Goal: Task Accomplishment & Management: Complete application form

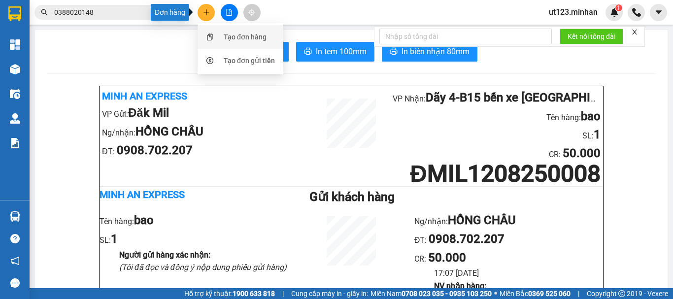
click at [222, 37] on div "Tạo đơn hàng" at bounding box center [240, 37] width 74 height 19
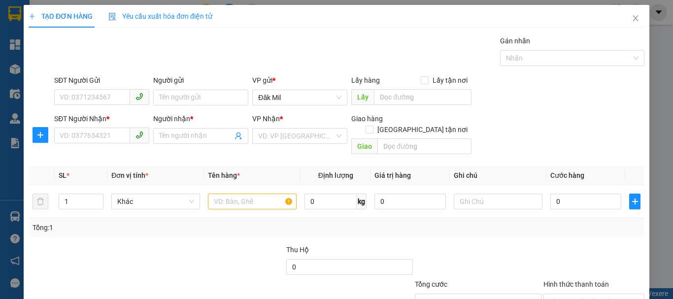
click at [246, 35] on div "TẠO ĐƠN HÀNG Yêu cầu xuất hóa đơn điện tử Transit Pickup Surcharge Ids Transit …" at bounding box center [336, 180] width 615 height 351
click at [99, 143] on input "SĐT Người Nhận *" at bounding box center [92, 136] width 76 height 16
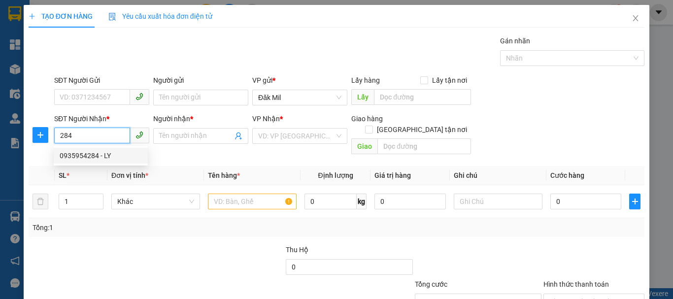
click at [101, 151] on div "0935954284 - LY" at bounding box center [101, 155] width 82 height 11
type input "0935954284"
type input "LY"
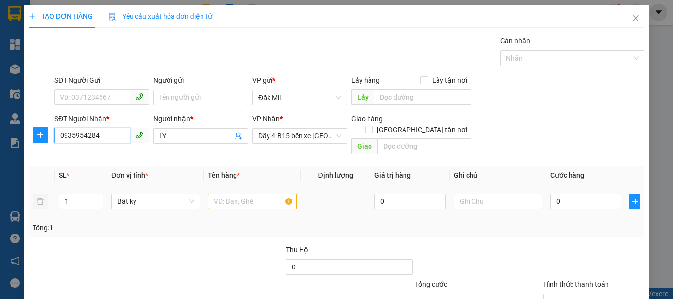
type input "0935954284"
click at [255, 193] on input "text" at bounding box center [252, 201] width 89 height 16
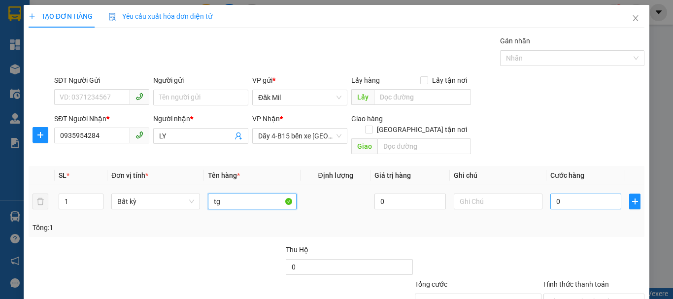
type input "tg"
click at [562, 193] on input "0" at bounding box center [585, 201] width 71 height 16
type input "4"
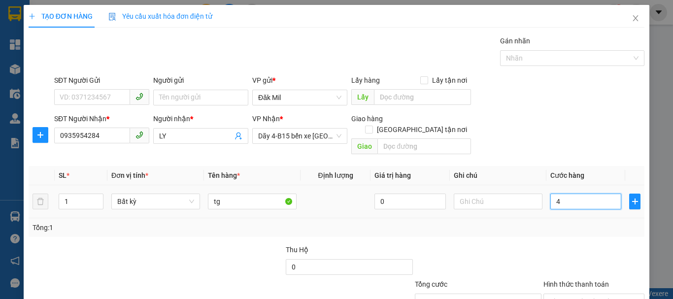
type input "40"
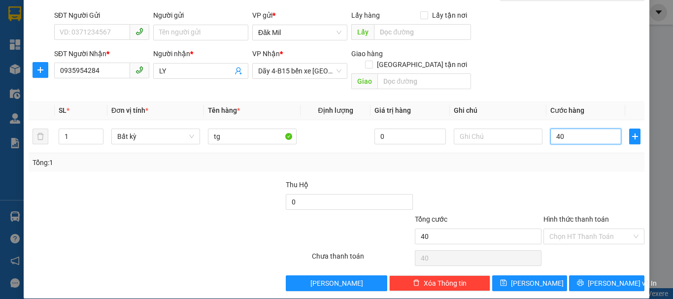
scroll to position [65, 0]
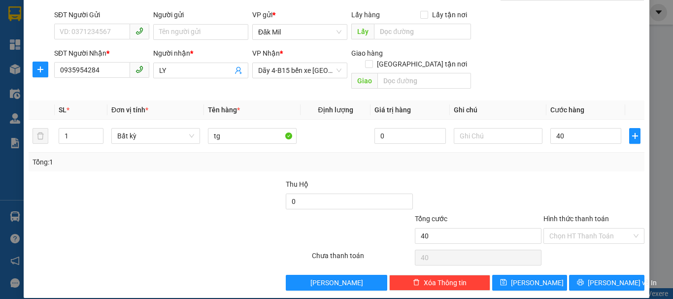
type input "40.000"
drag, startPoint x: 592, startPoint y: 210, endPoint x: 597, endPoint y: 224, distance: 14.5
click at [595, 215] on label "Hình thức thanh toán" at bounding box center [575, 219] width 65 height 8
click at [595, 228] on input "Hình thức thanh toán" at bounding box center [590, 235] width 82 height 15
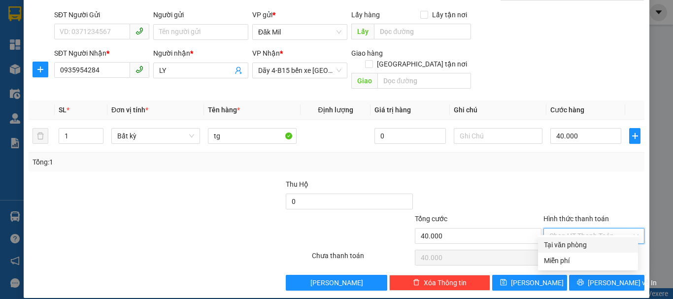
click at [595, 228] on input "Hình thức thanh toán" at bounding box center [590, 235] width 82 height 15
click at [592, 240] on div "Tại văn phòng" at bounding box center [588, 244] width 88 height 11
type input "0"
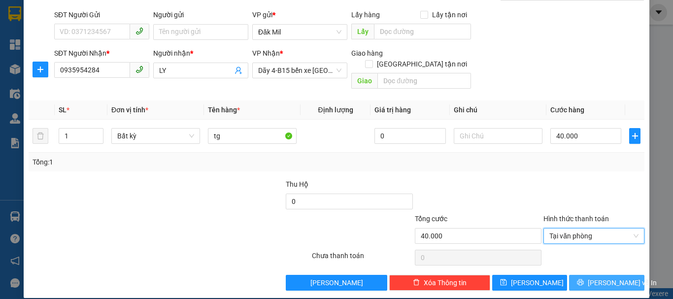
click at [596, 277] on span "[PERSON_NAME] và In" at bounding box center [621, 282] width 69 height 11
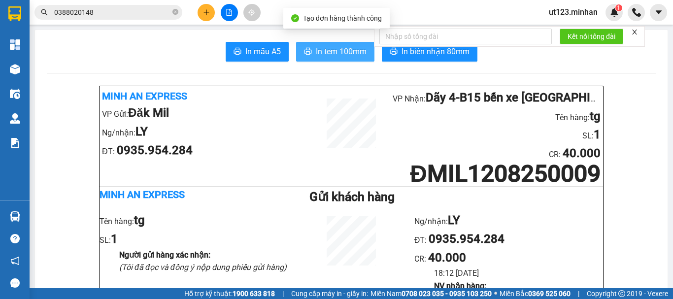
drag, startPoint x: 345, startPoint y: 43, endPoint x: 483, endPoint y: 195, distance: 205.6
click at [345, 43] on button "In tem 100mm" at bounding box center [335, 52] width 78 height 20
